Goal: Information Seeking & Learning: Compare options

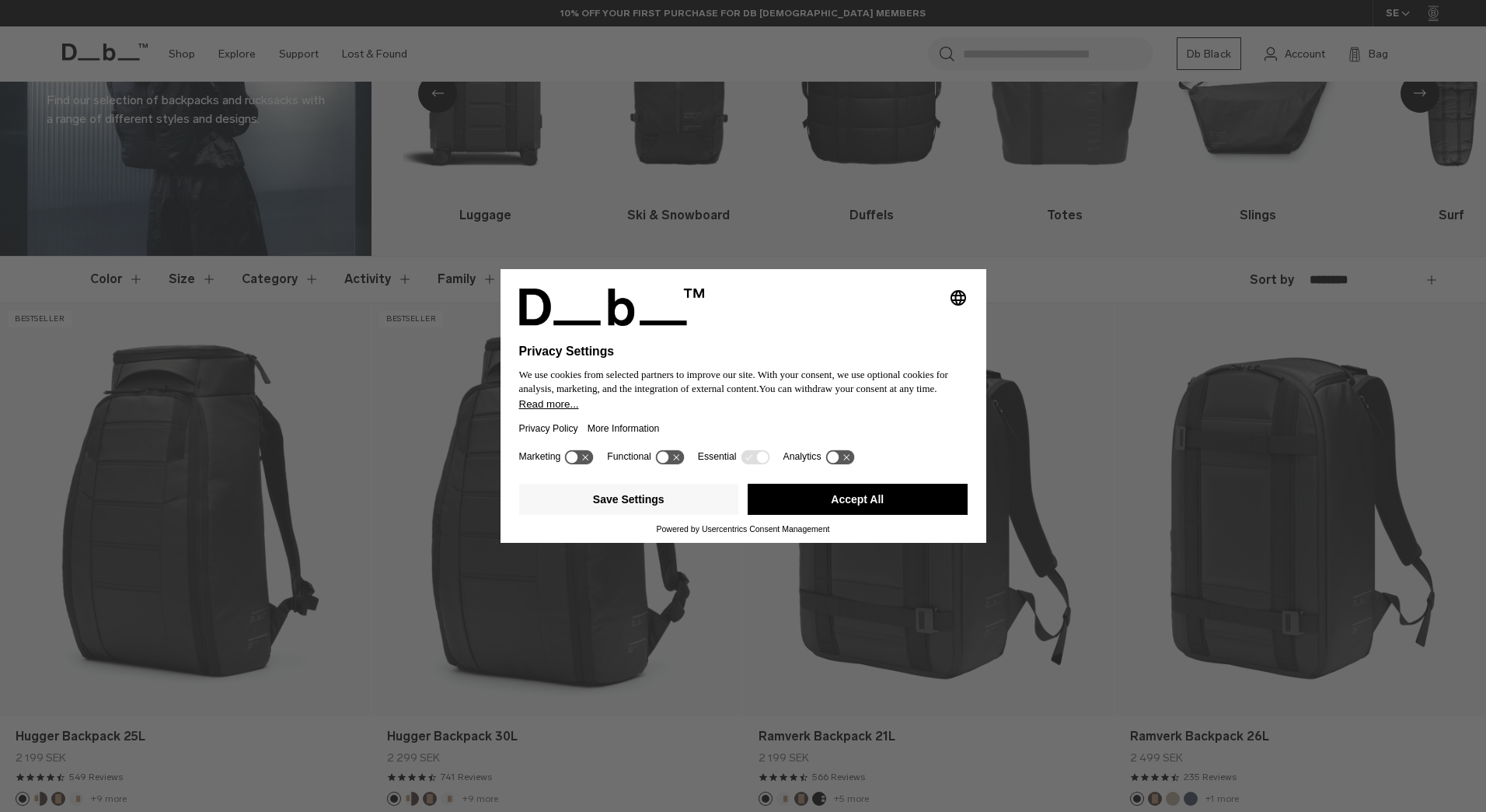
click at [885, 507] on button "Accept All" at bounding box center [858, 498] width 220 height 31
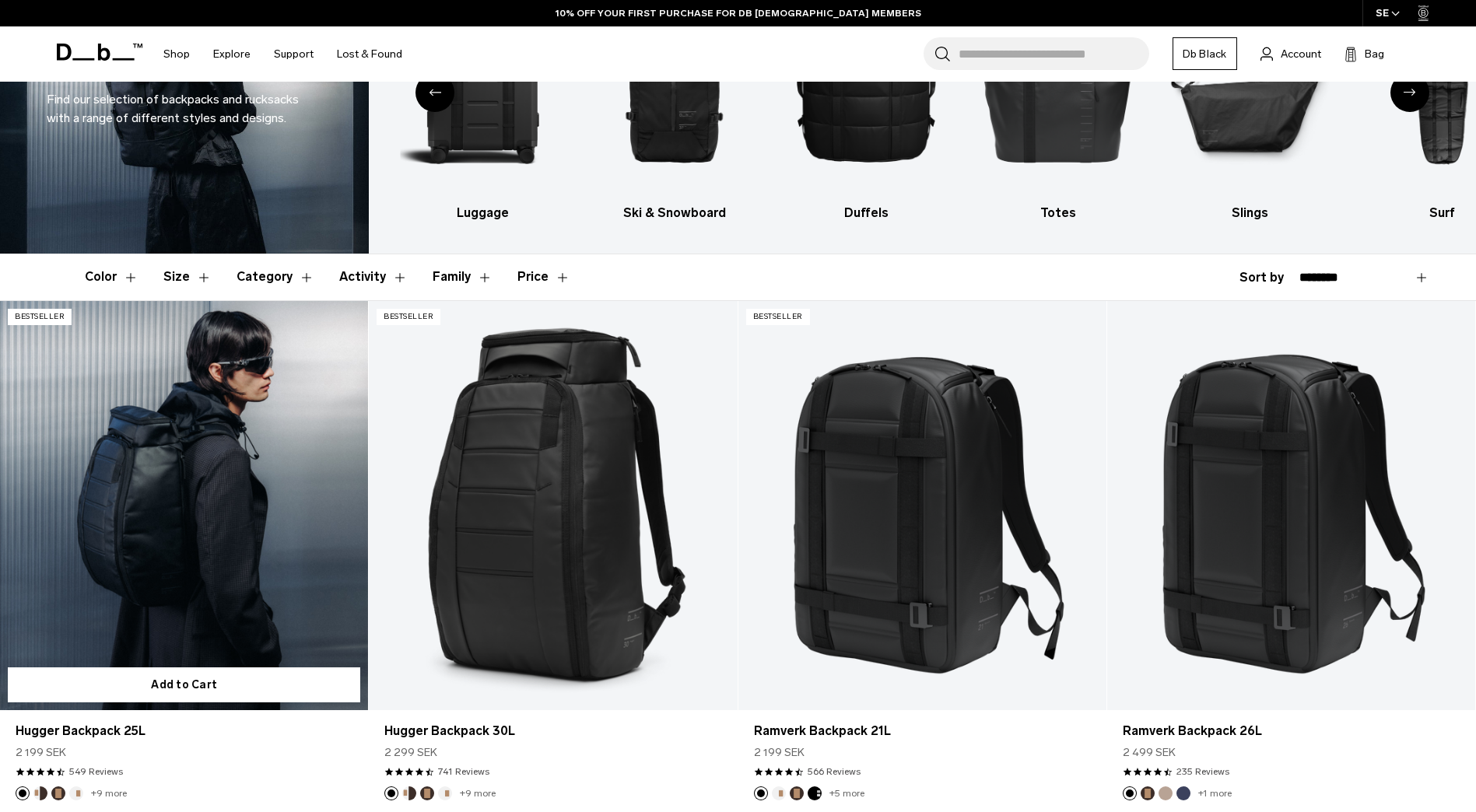
click at [240, 539] on link "Hugger Backpack 25L" at bounding box center [184, 505] width 368 height 409
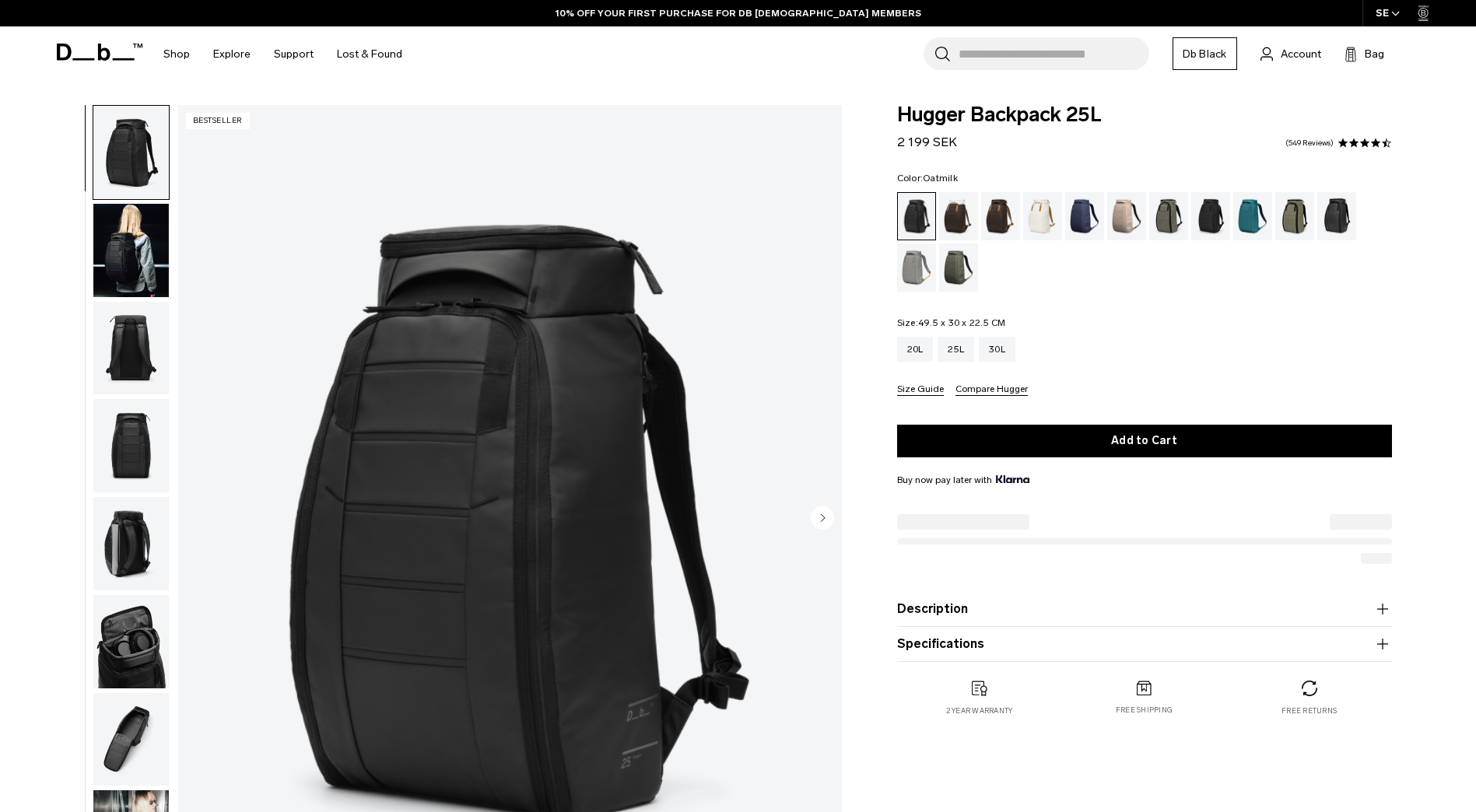
click at [1040, 224] on div "Oatmilk" at bounding box center [1043, 215] width 40 height 49
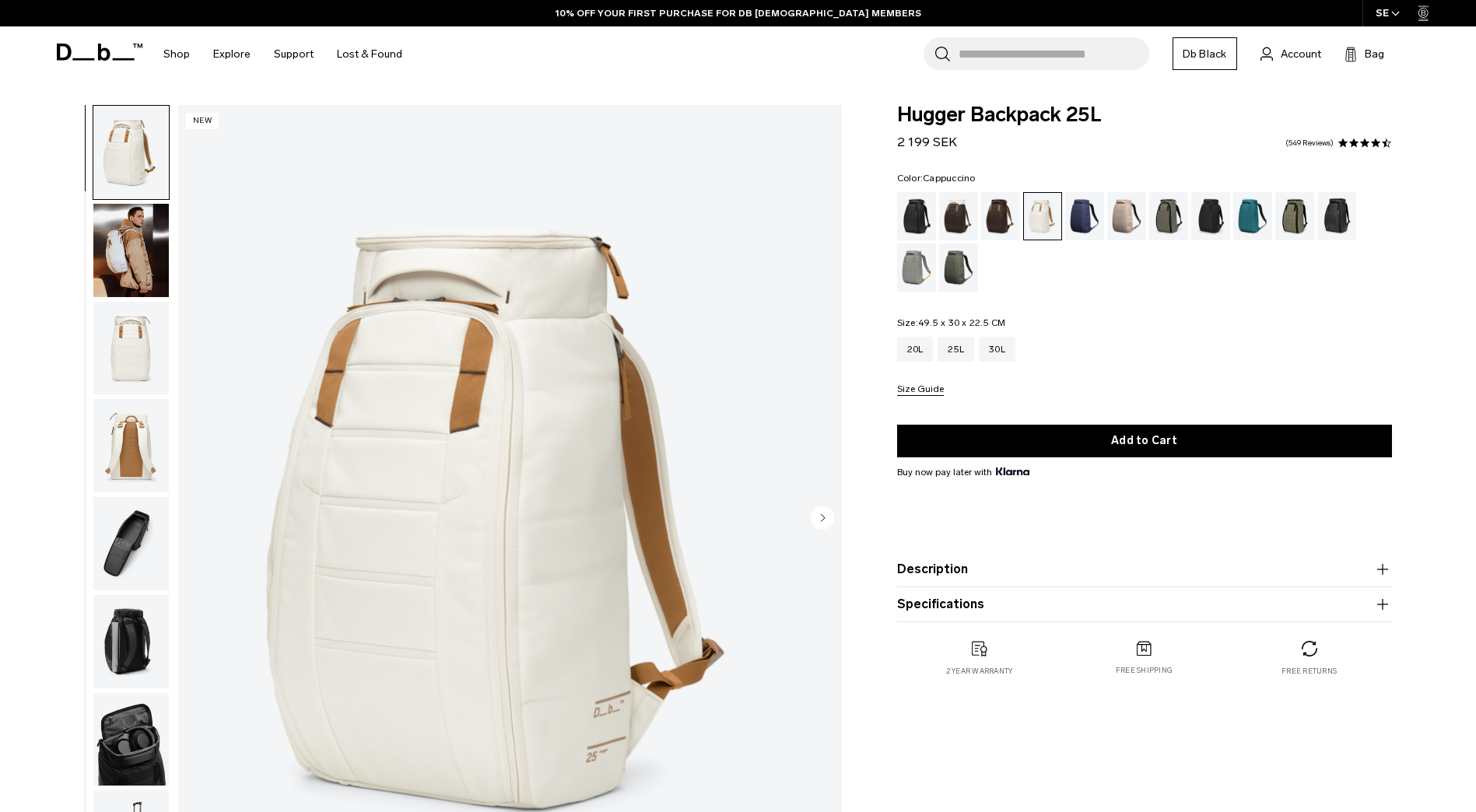
click at [962, 226] on div "Cappuccino" at bounding box center [959, 215] width 40 height 49
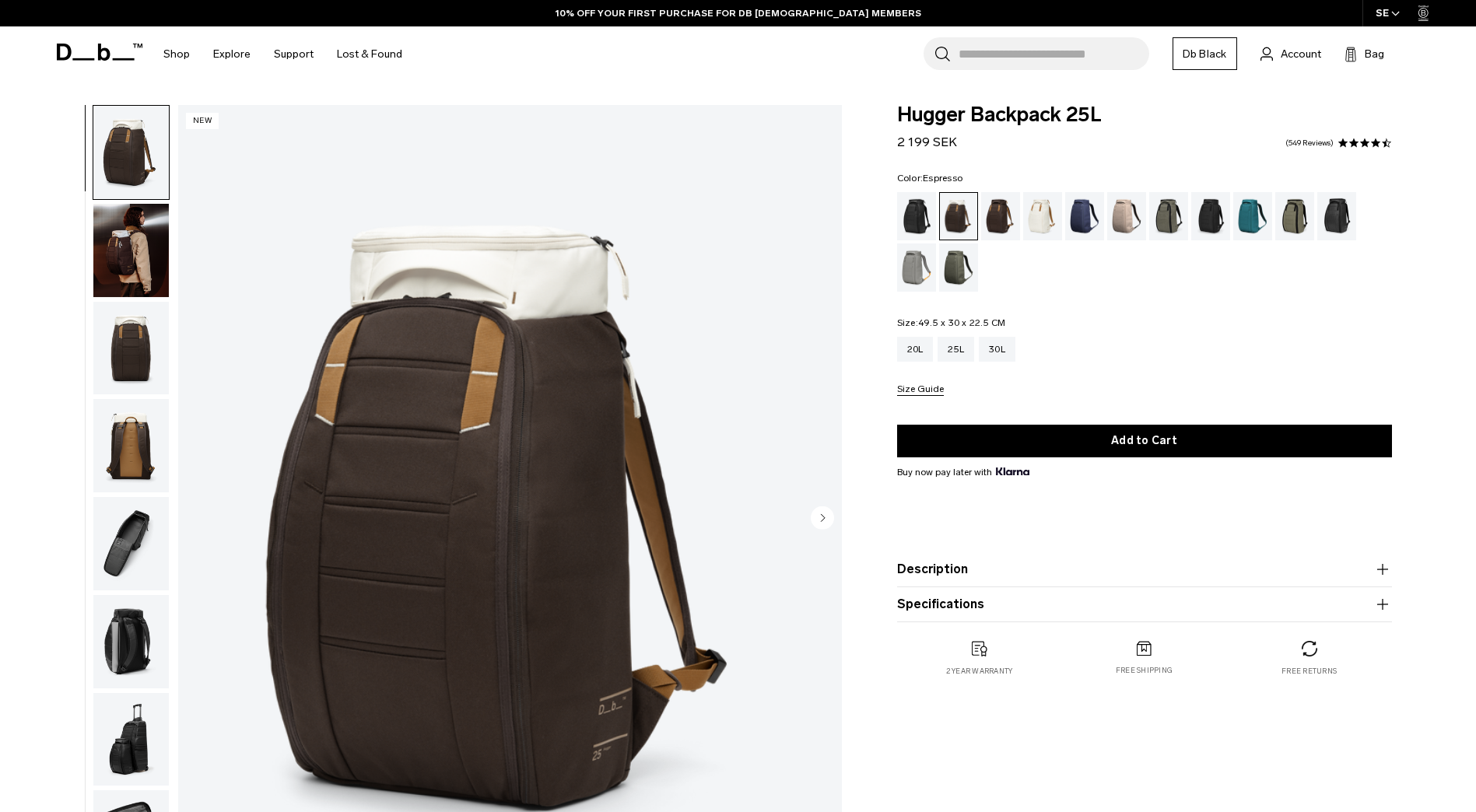
drag, startPoint x: 0, startPoint y: 0, endPoint x: 996, endPoint y: 224, distance: 1020.9
click at [996, 224] on div "Espresso" at bounding box center [1000, 215] width 40 height 49
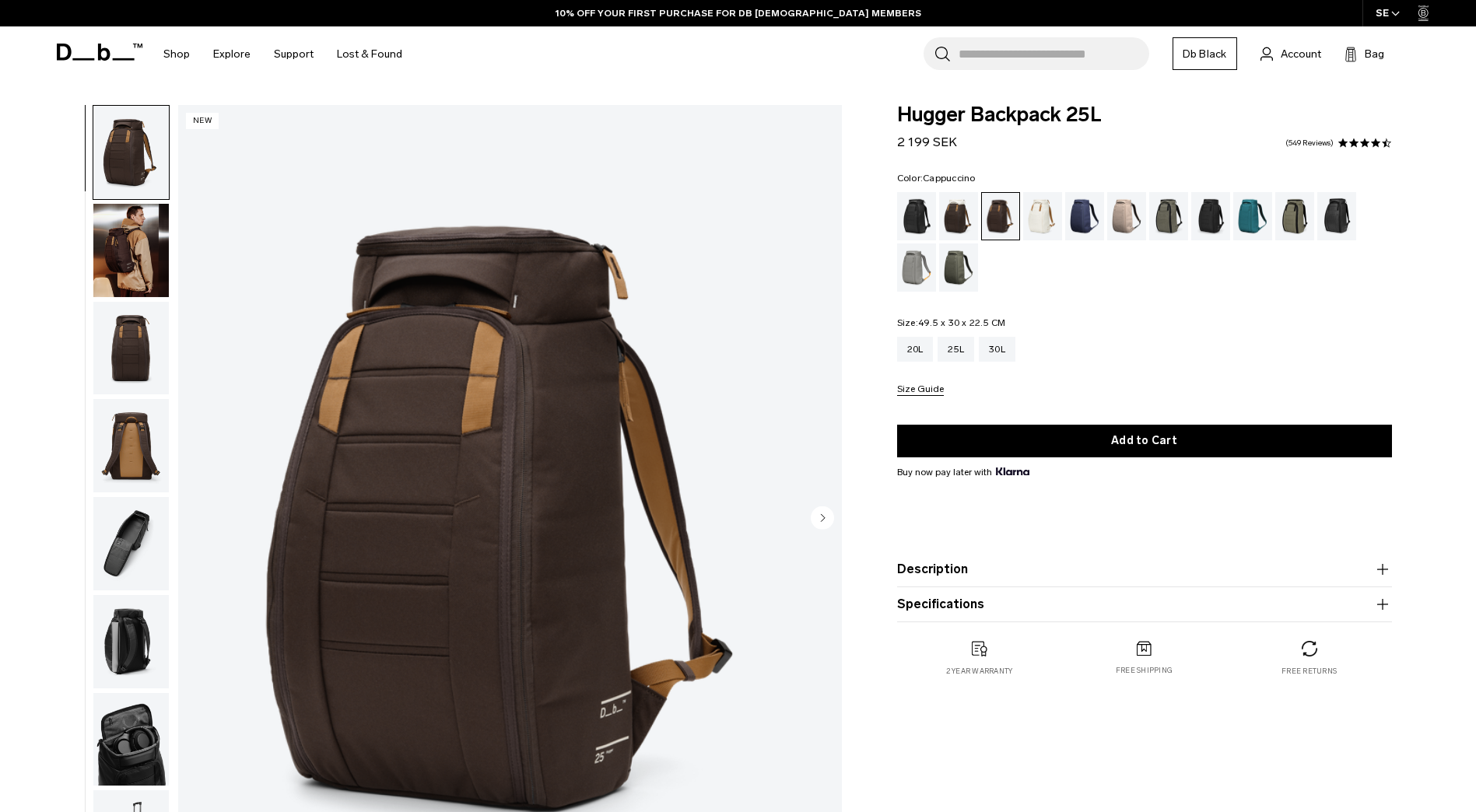
click at [966, 218] on div "Cappuccino" at bounding box center [959, 215] width 40 height 49
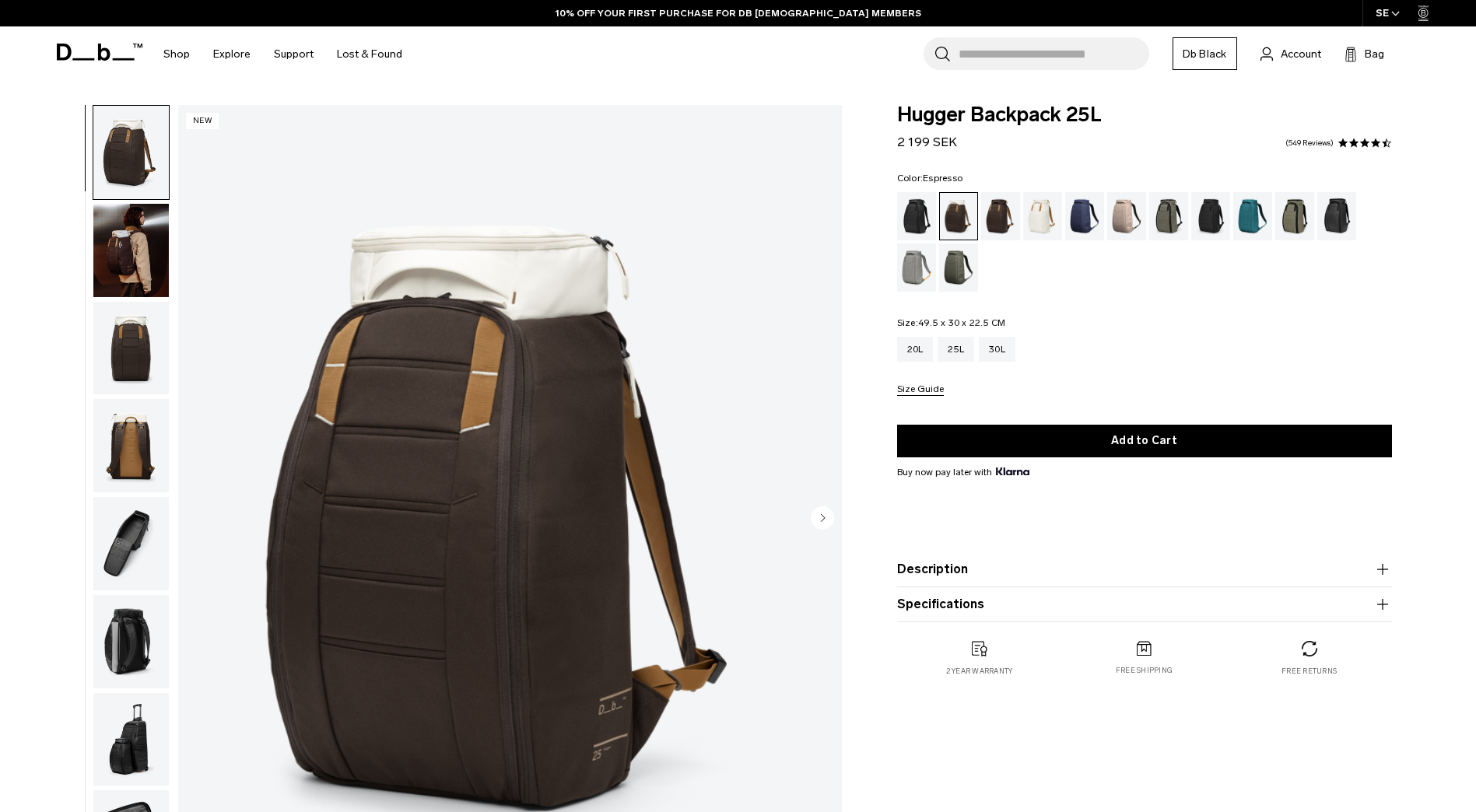
click at [1005, 221] on div "Espresso" at bounding box center [1000, 215] width 40 height 49
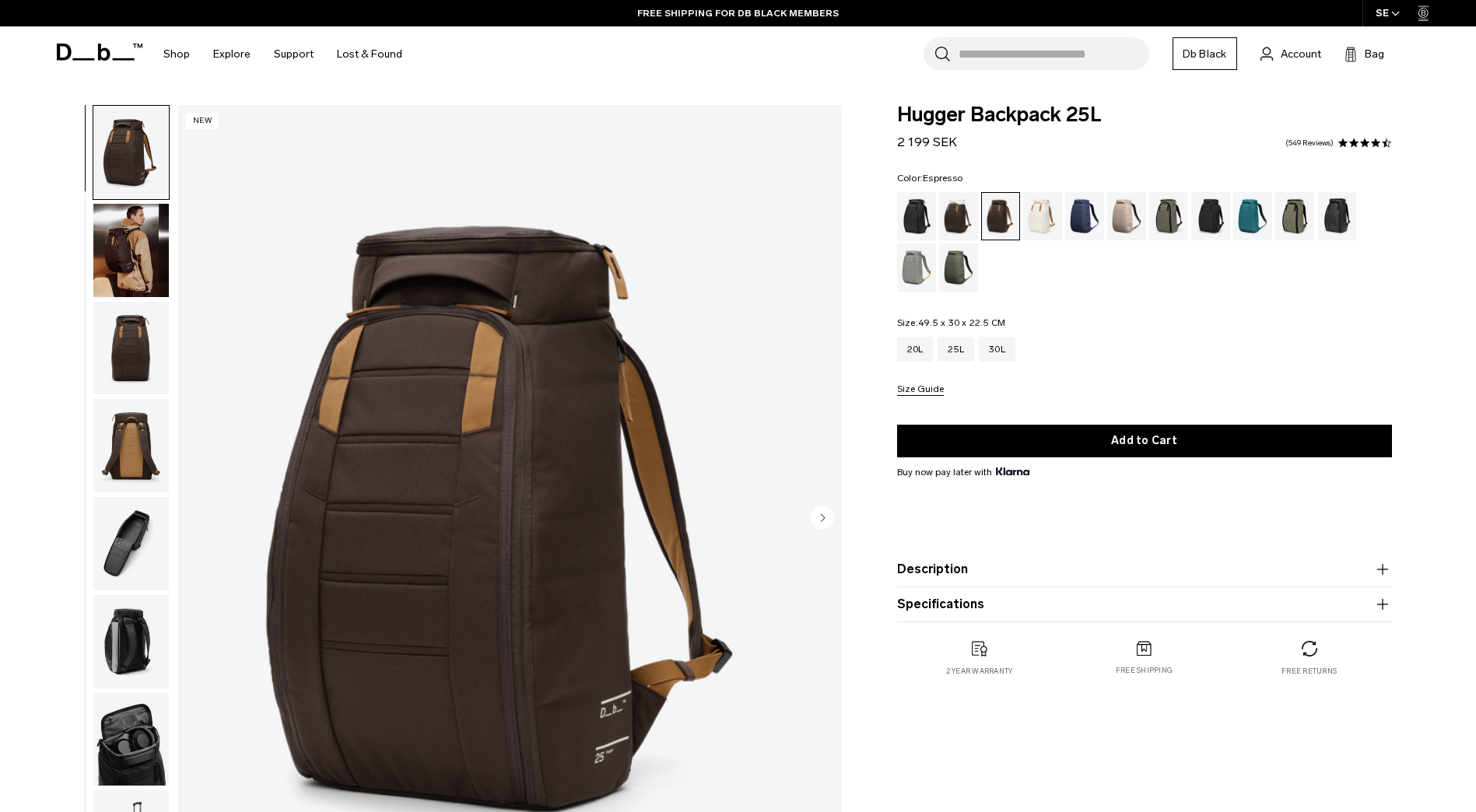
click at [144, 229] on img "button" at bounding box center [131, 250] width 75 height 93
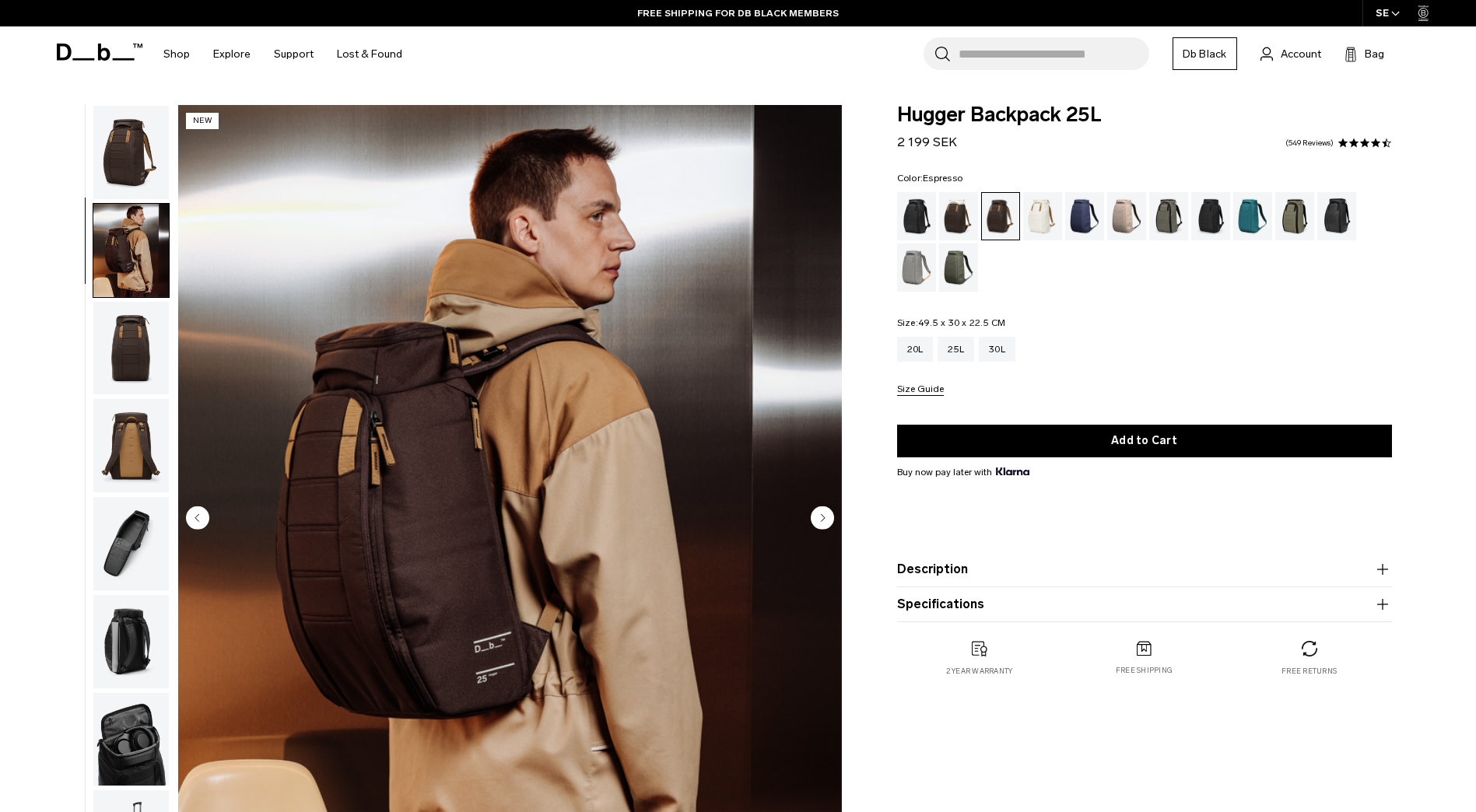
scroll to position [49, 0]
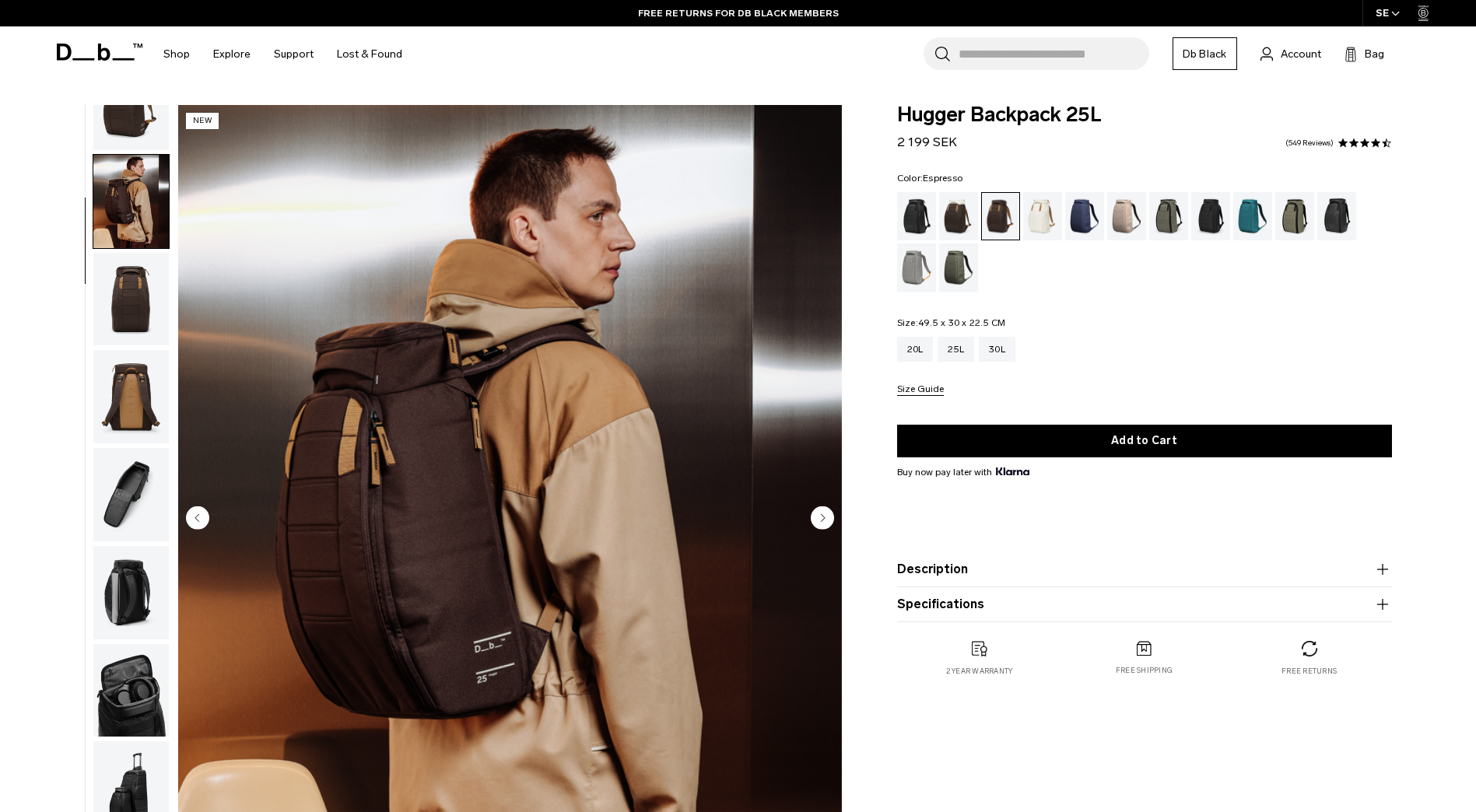
click at [139, 410] on img "button" at bounding box center [131, 396] width 75 height 93
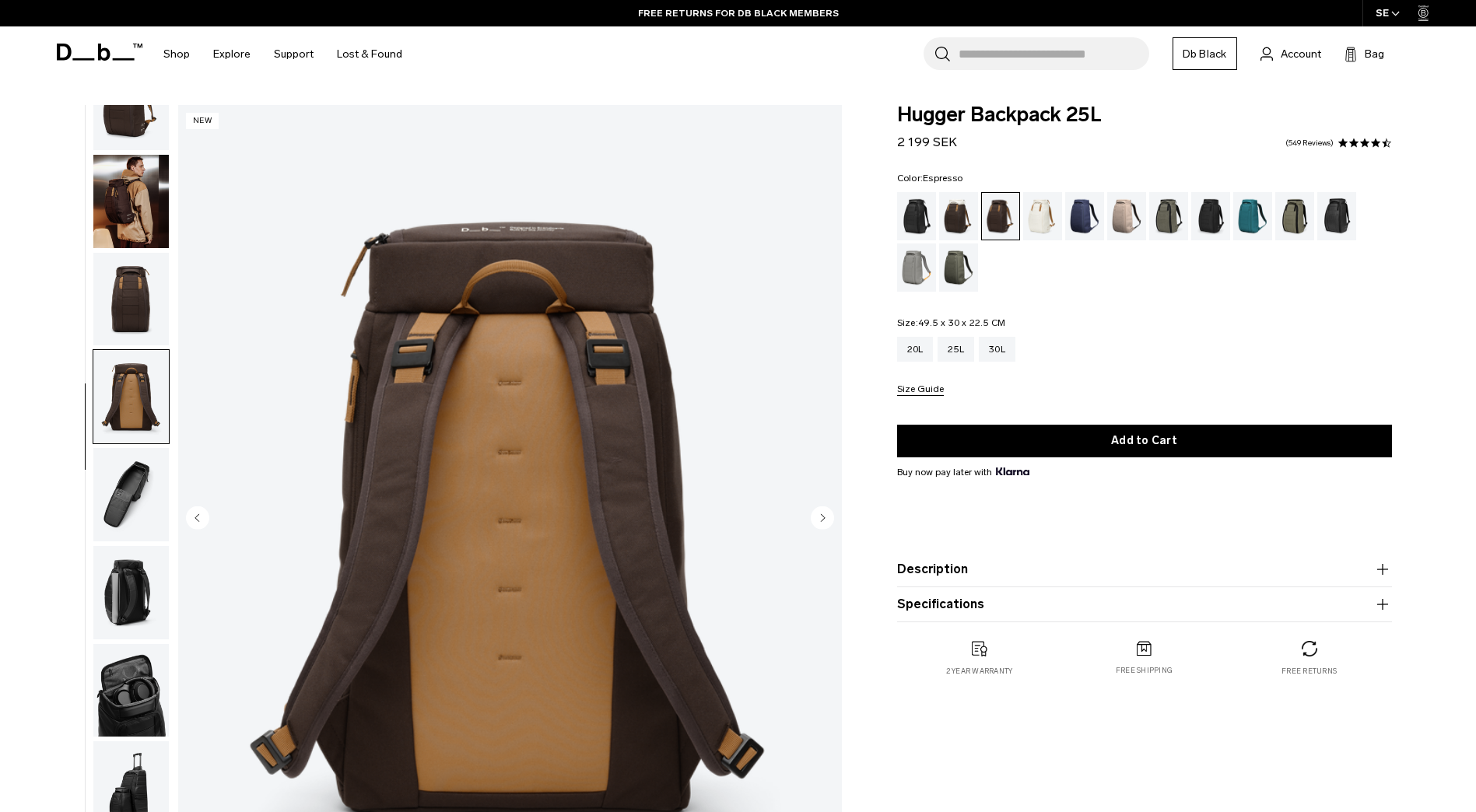
click at [138, 500] on img "button" at bounding box center [131, 494] width 75 height 93
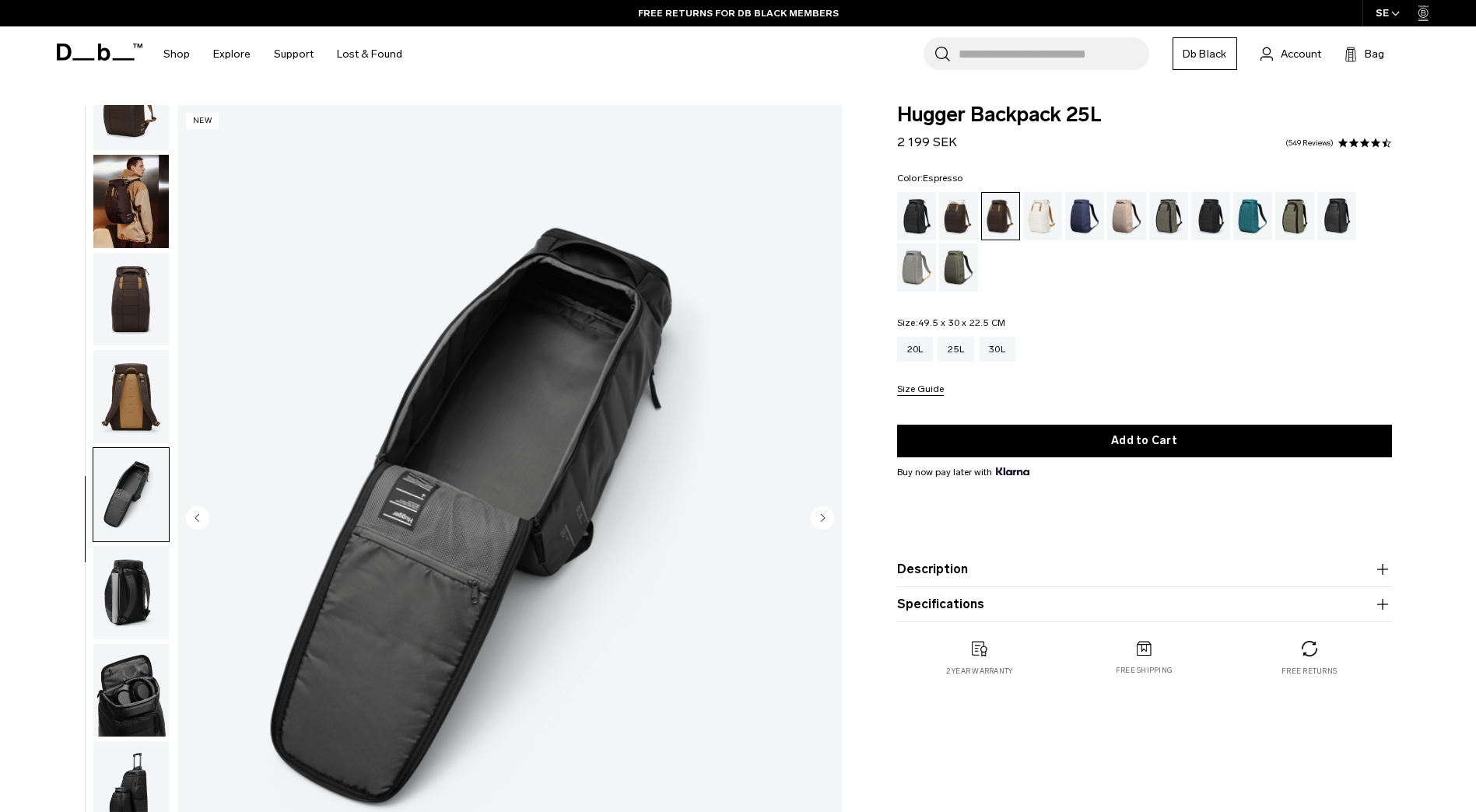
click at [145, 573] on img "button" at bounding box center [131, 593] width 75 height 93
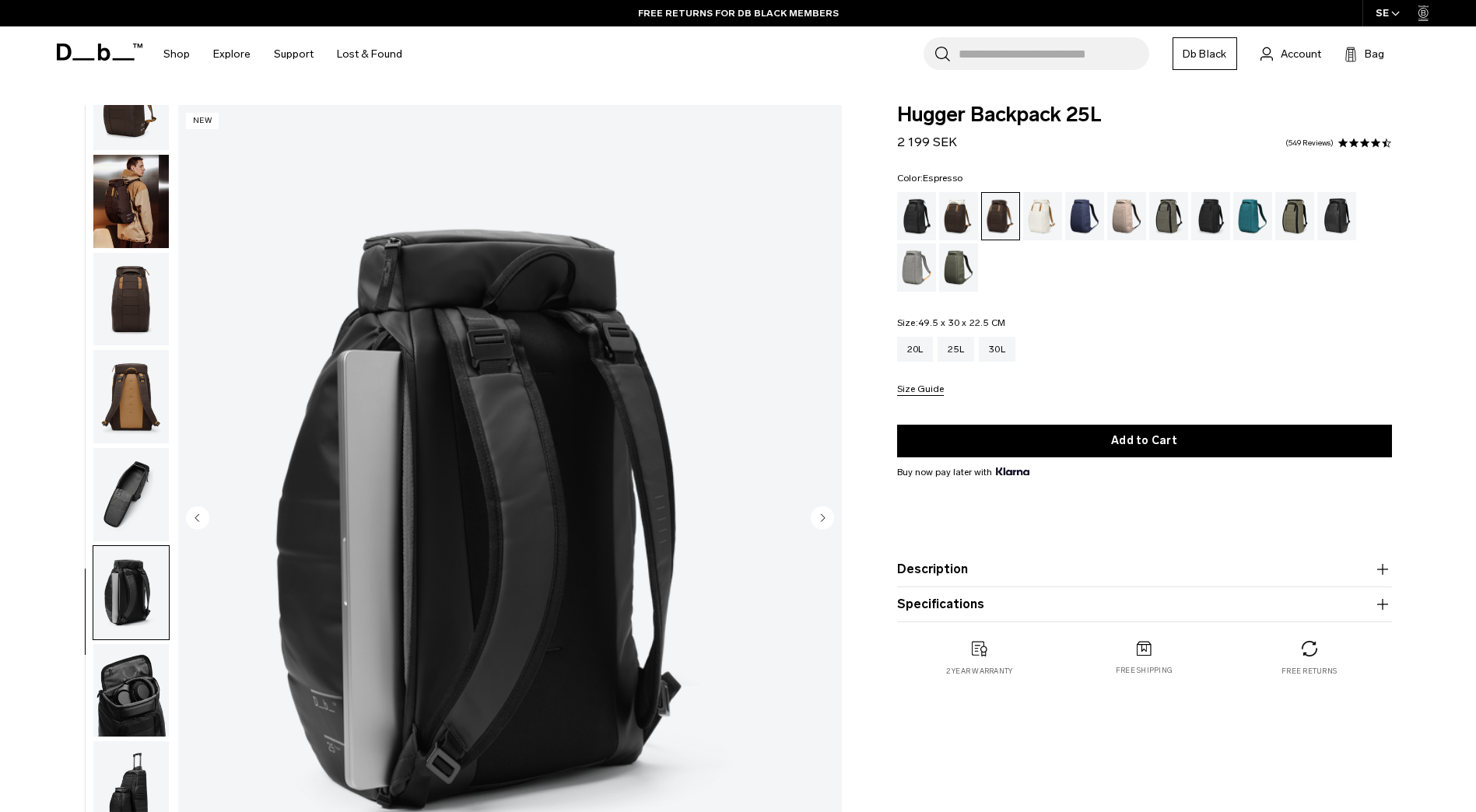
click at [146, 670] on img "button" at bounding box center [131, 690] width 75 height 93
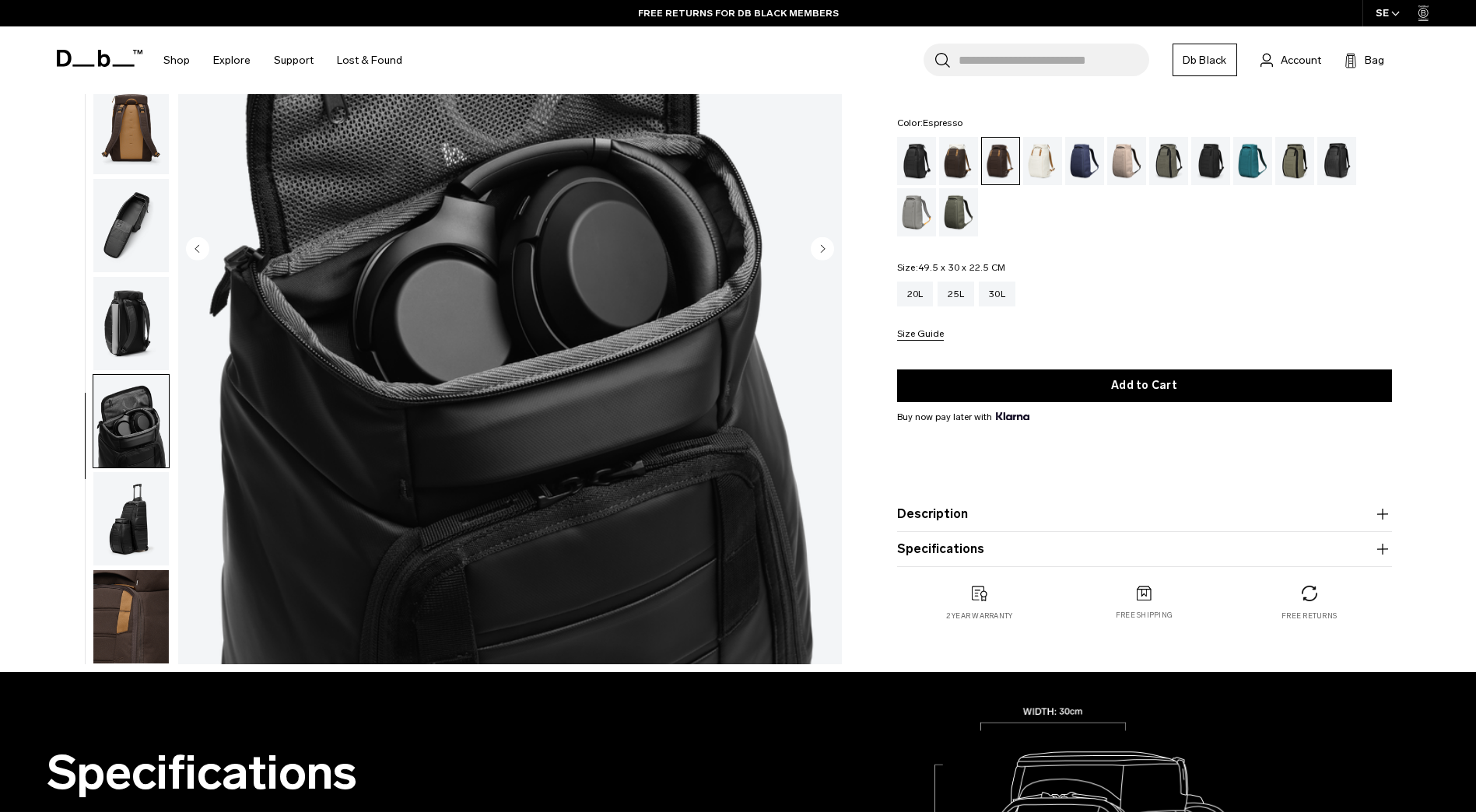
scroll to position [311, 0]
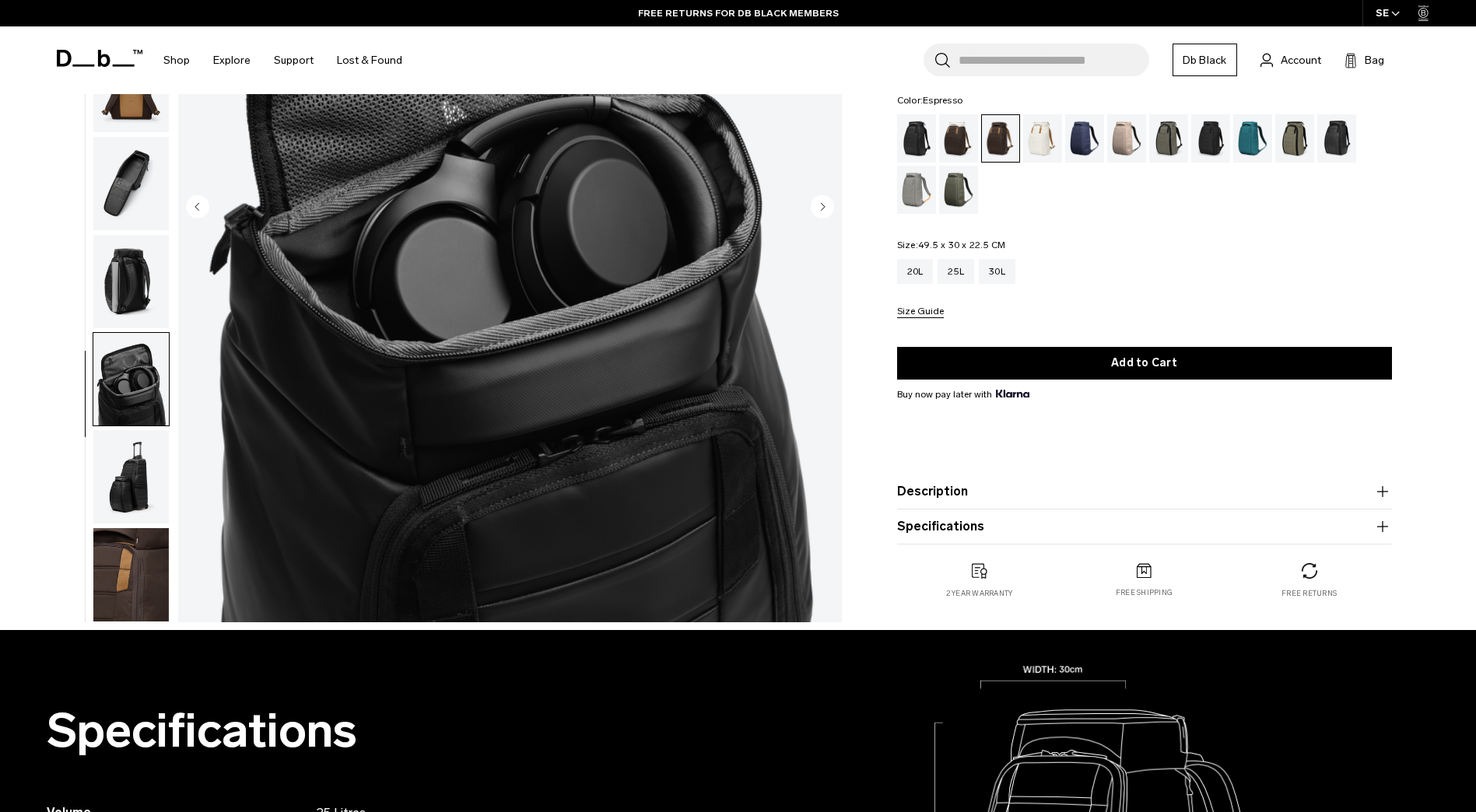
click at [117, 465] on img "button" at bounding box center [131, 476] width 75 height 93
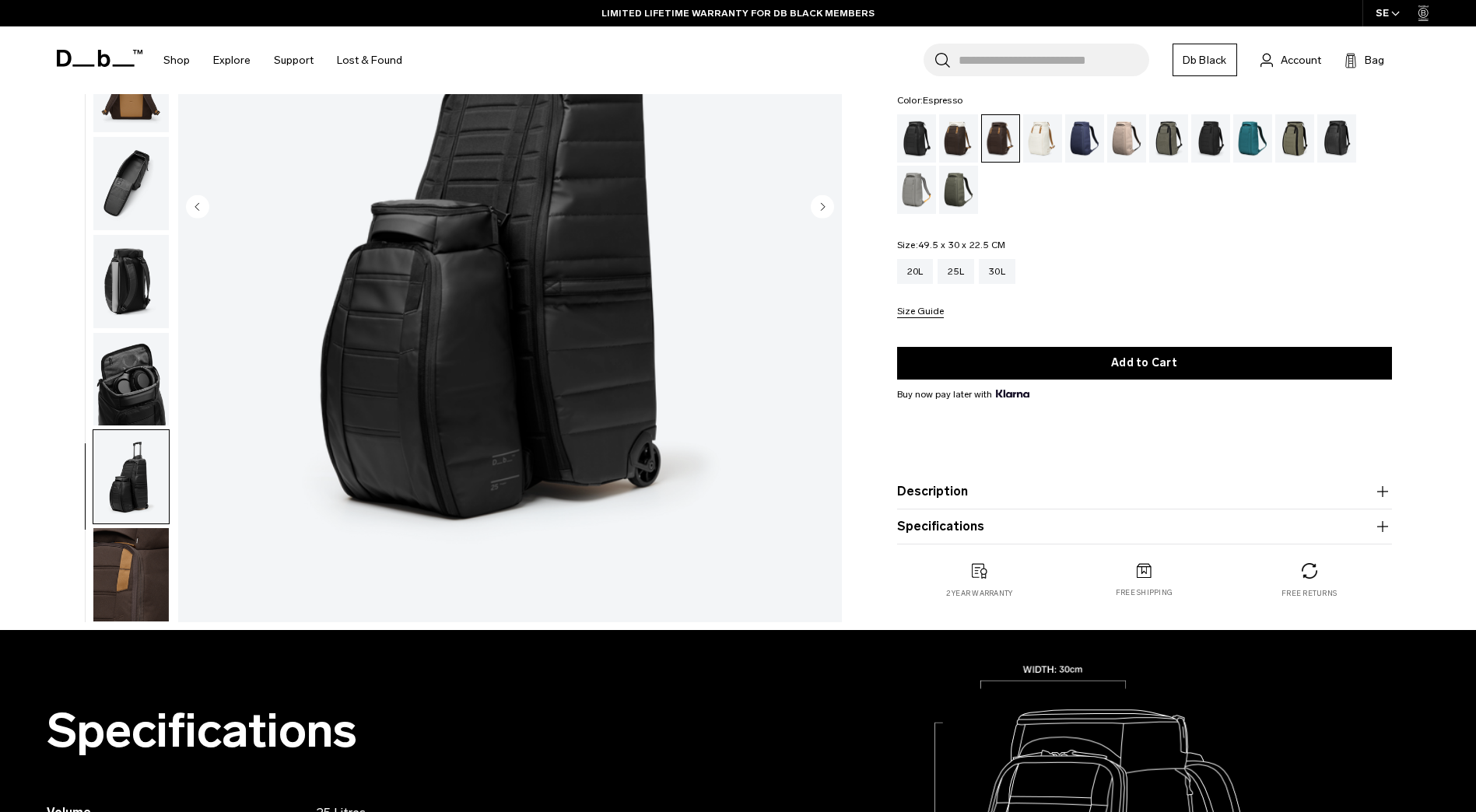
click at [150, 580] on img "button" at bounding box center [131, 575] width 75 height 93
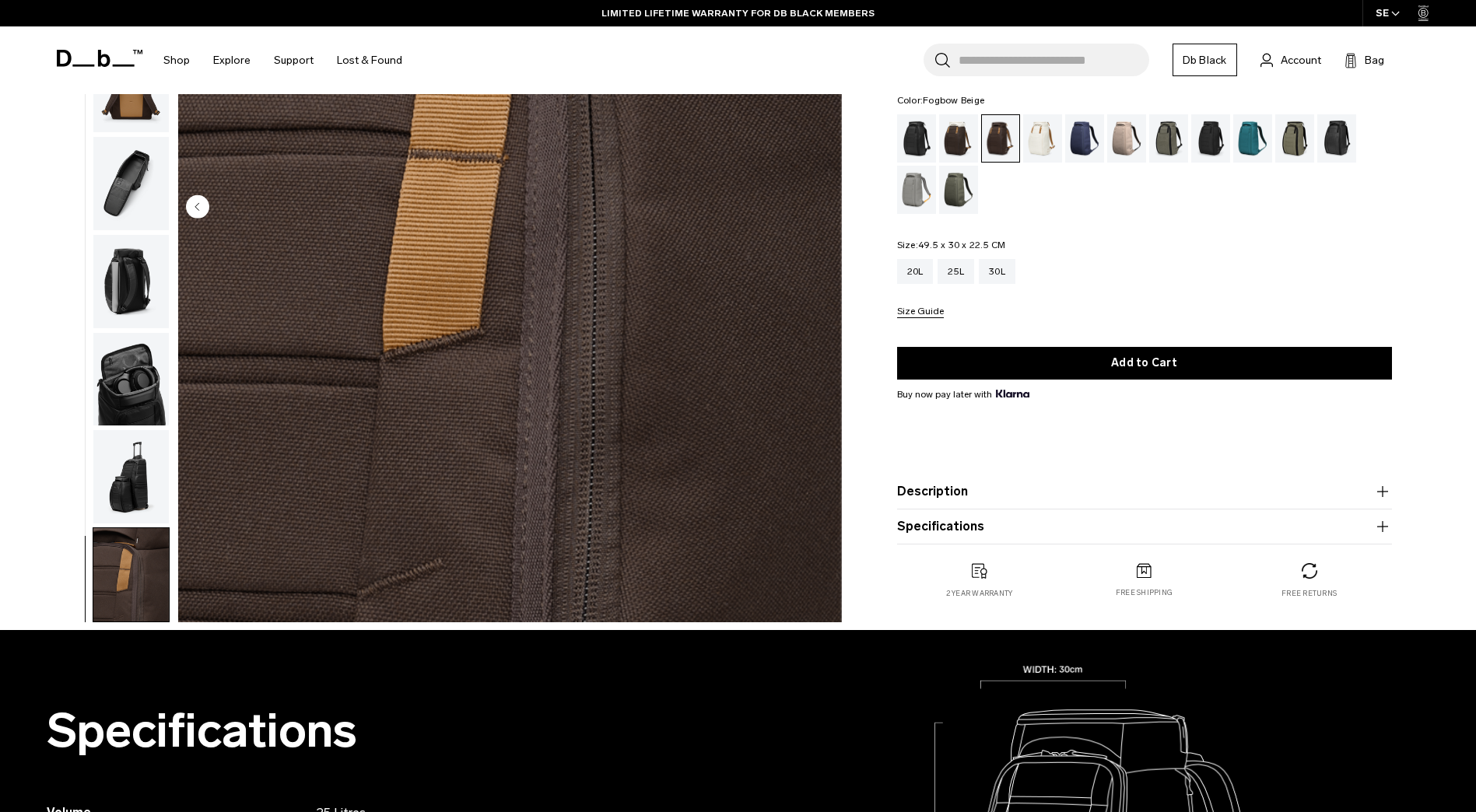
click at [1116, 139] on div "Fogbow Beige" at bounding box center [1126, 138] width 40 height 49
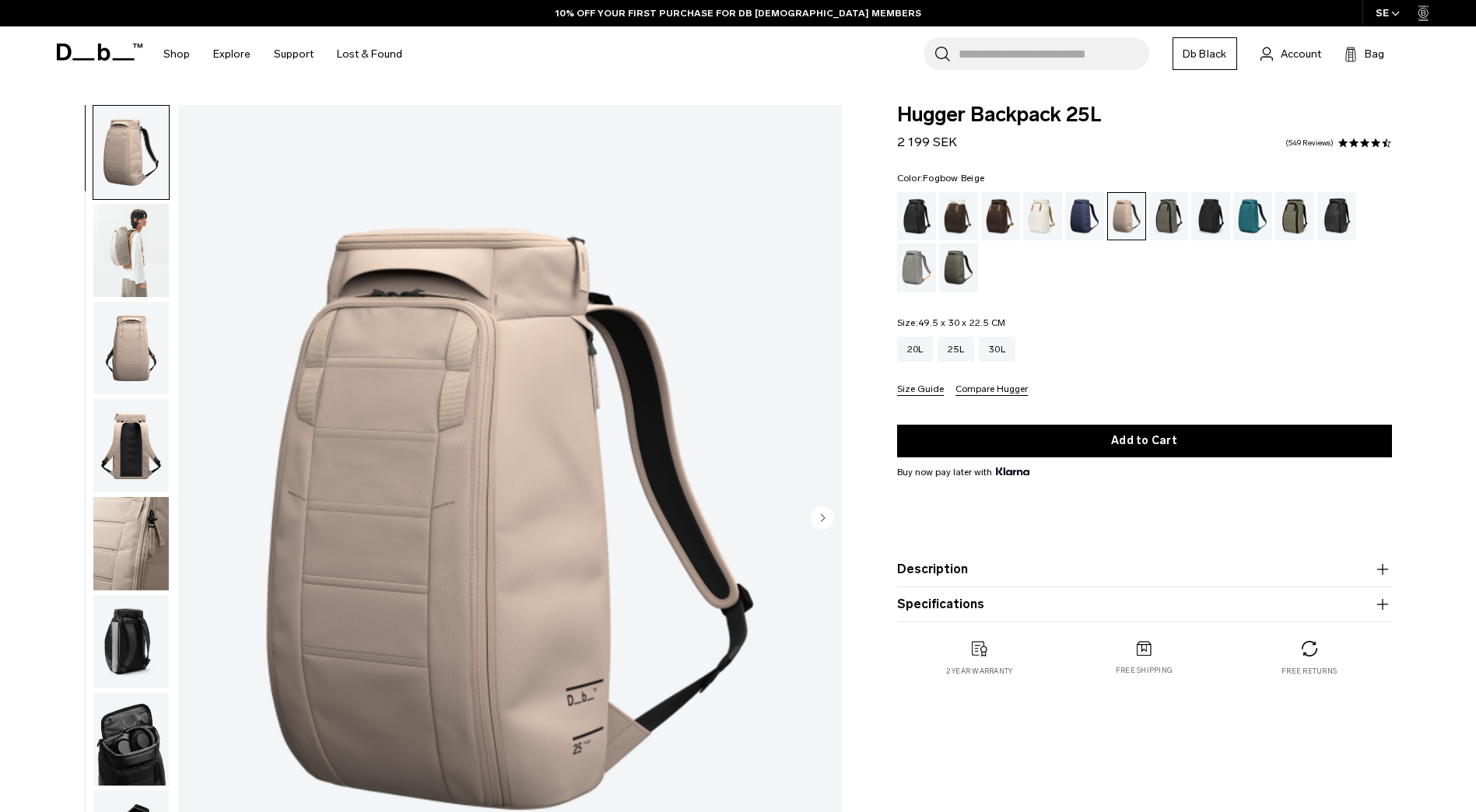
click at [128, 219] on img "button" at bounding box center [131, 250] width 75 height 93
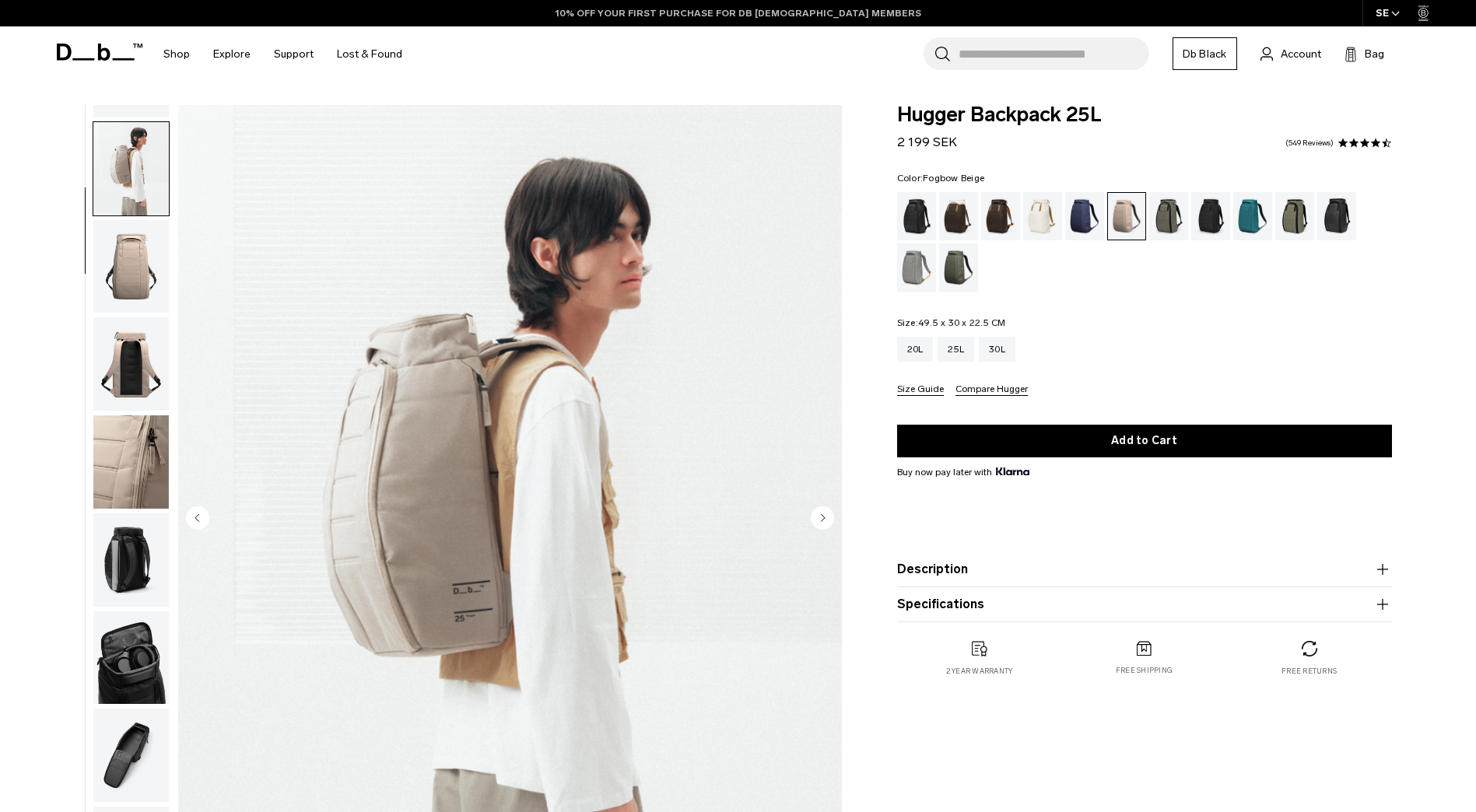
scroll to position [98, 0]
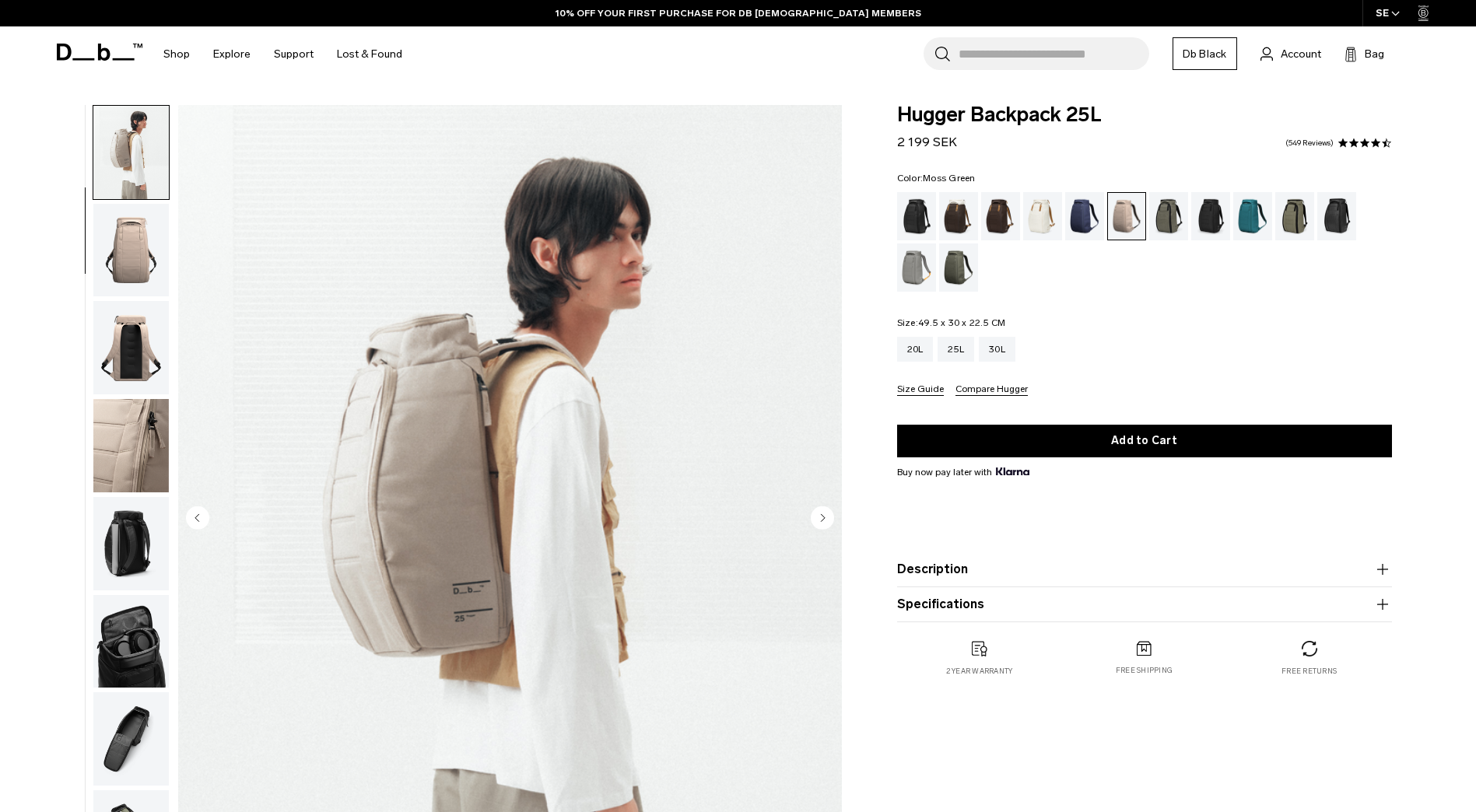
drag, startPoint x: 963, startPoint y: 267, endPoint x: 932, endPoint y: 257, distance: 32.6
click at [963, 267] on div "Moss Green" at bounding box center [959, 267] width 40 height 49
